Goal: Download file/media

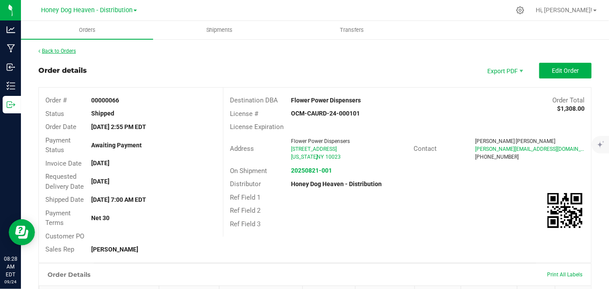
click at [64, 50] on link "Back to Orders" at bounding box center [56, 51] width 37 height 6
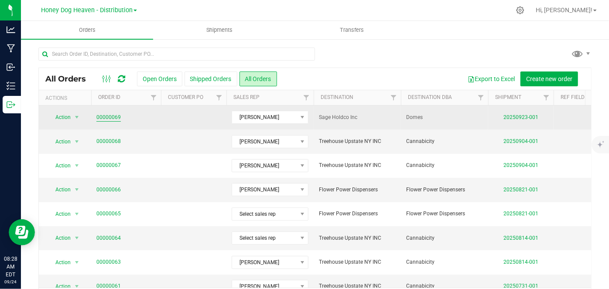
click at [113, 117] on link "00000069" at bounding box center [108, 117] width 24 height 8
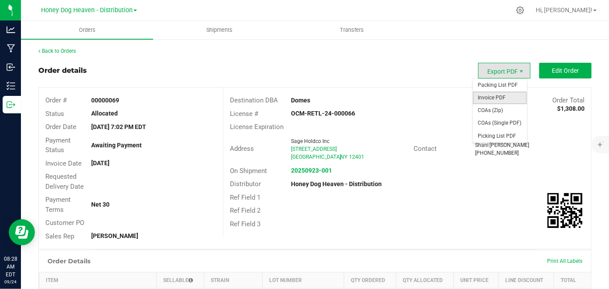
click at [500, 98] on span "Invoice PDF" at bounding box center [500, 98] width 54 height 13
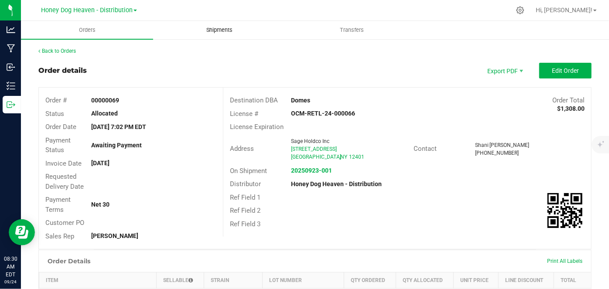
click at [217, 35] on uib-tab-heading "Shipments" at bounding box center [218, 29] width 131 height 17
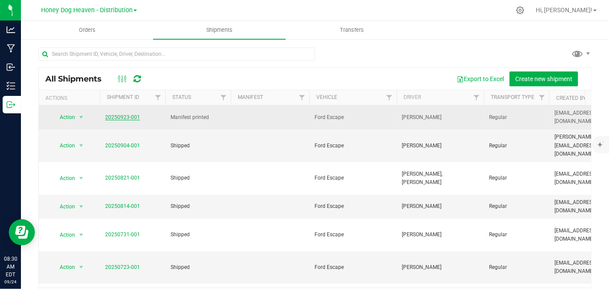
click at [132, 116] on link "20250923-001" at bounding box center [122, 117] width 35 height 6
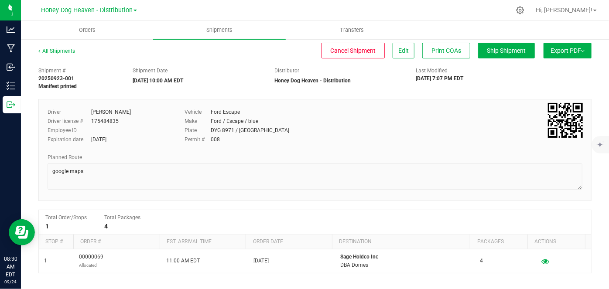
click at [566, 47] on span "Export PDF" at bounding box center [567, 50] width 34 height 7
click at [545, 82] on span "Manifest by Lot" at bounding box center [545, 83] width 36 height 6
